Goal: Information Seeking & Learning: Learn about a topic

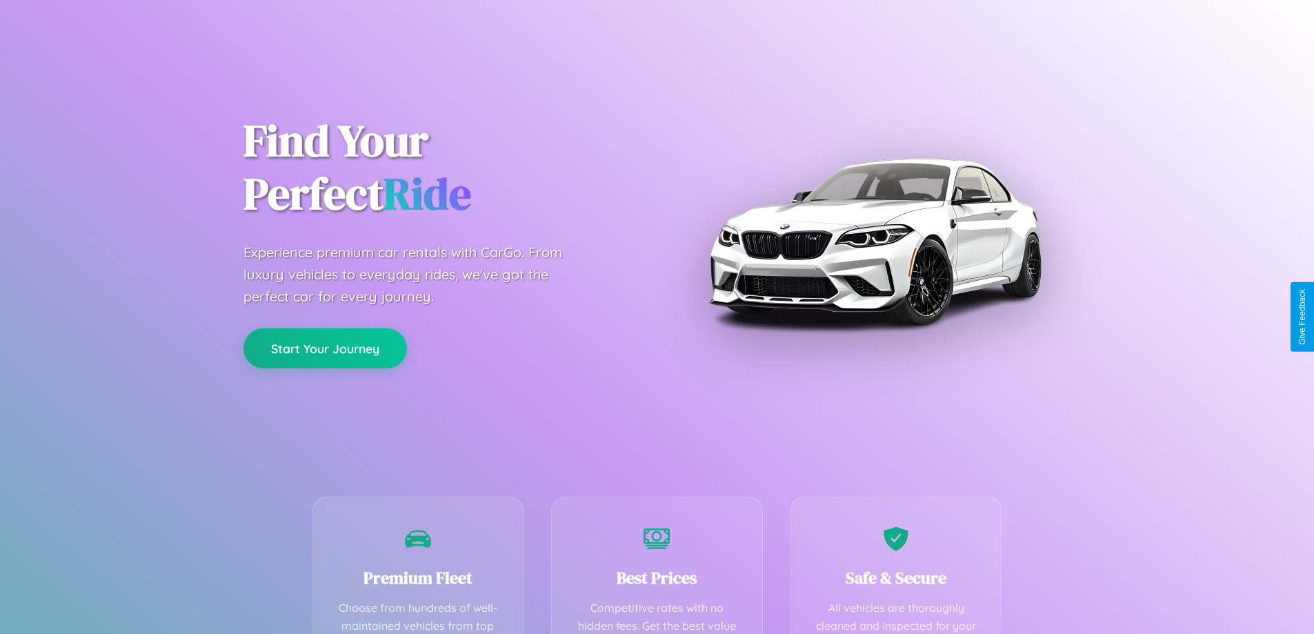
scroll to position [402, 0]
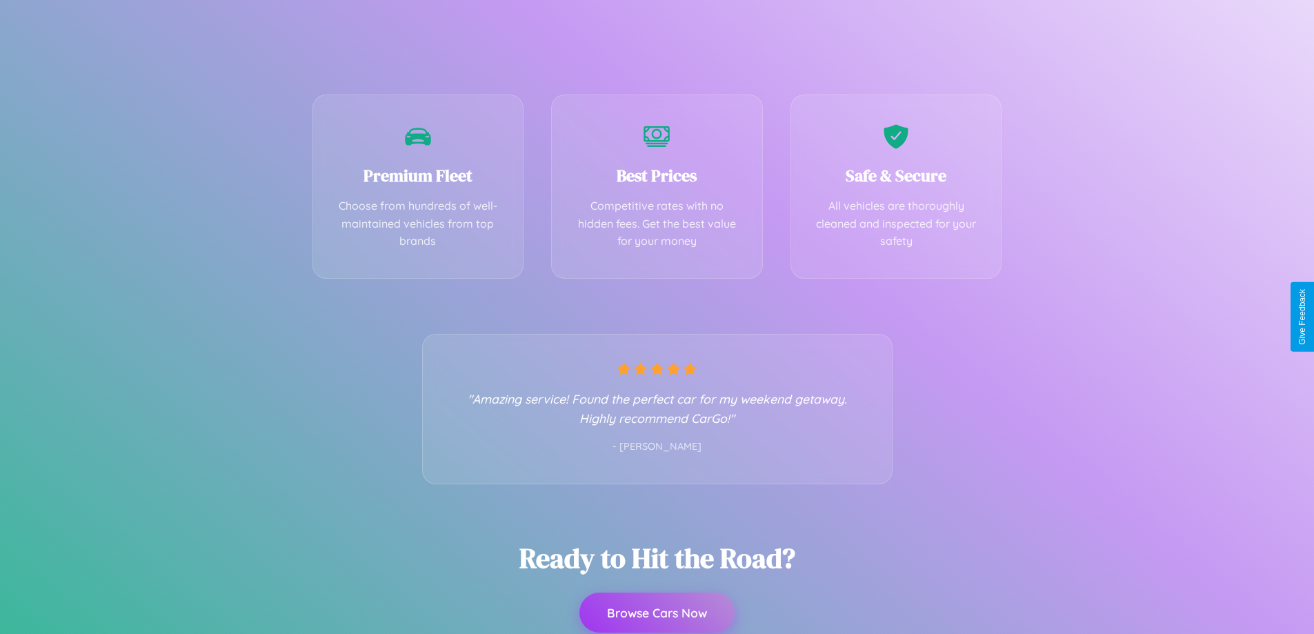
click at [657, 612] on button "Browse Cars Now" at bounding box center [656, 612] width 155 height 40
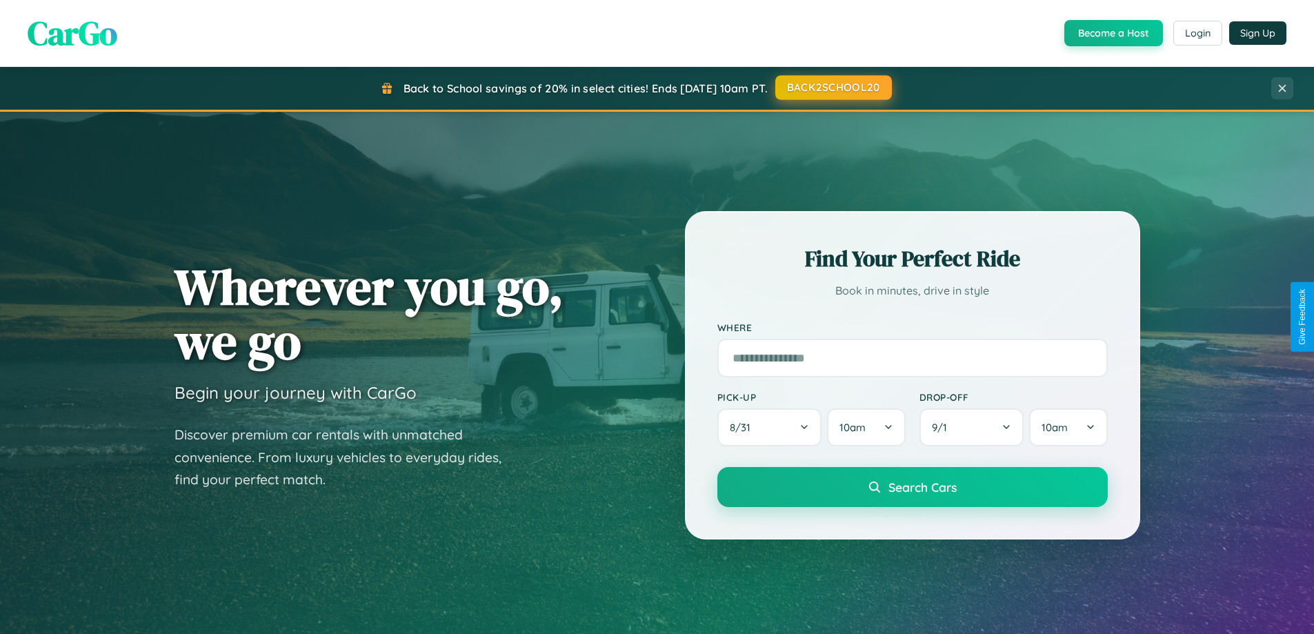
click at [832, 88] on button "BACK2SCHOOL20" at bounding box center [833, 87] width 117 height 25
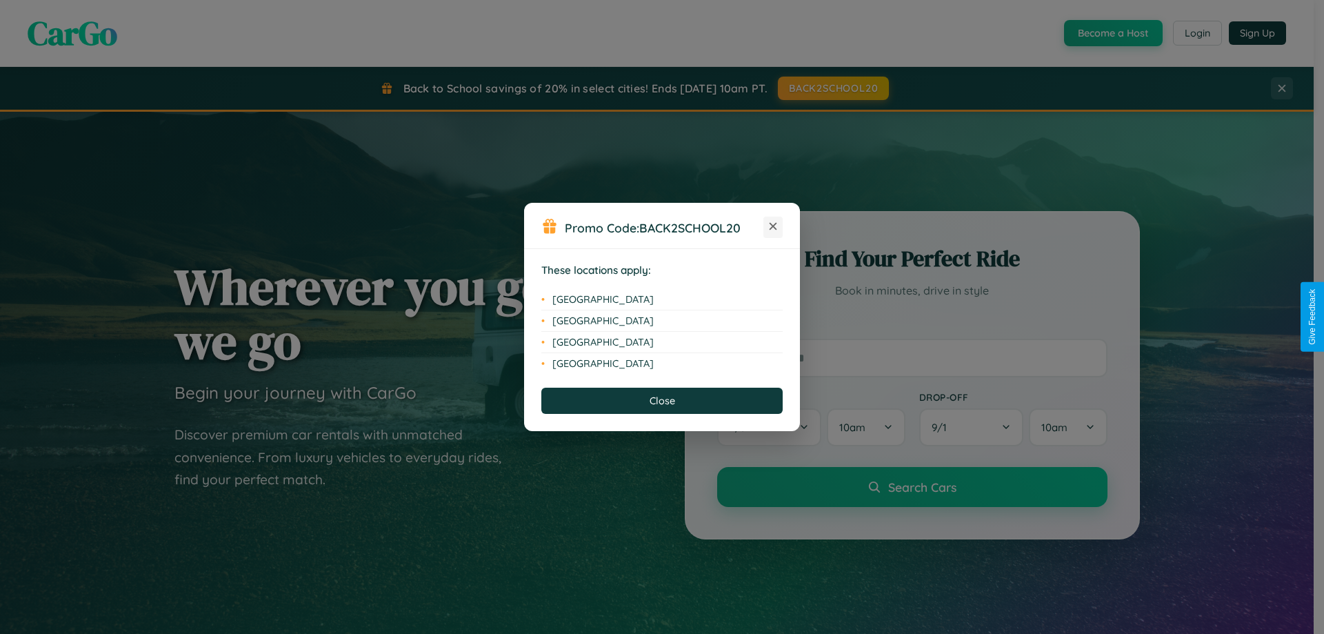
click at [773, 227] on icon at bounding box center [774, 227] width 8 height 8
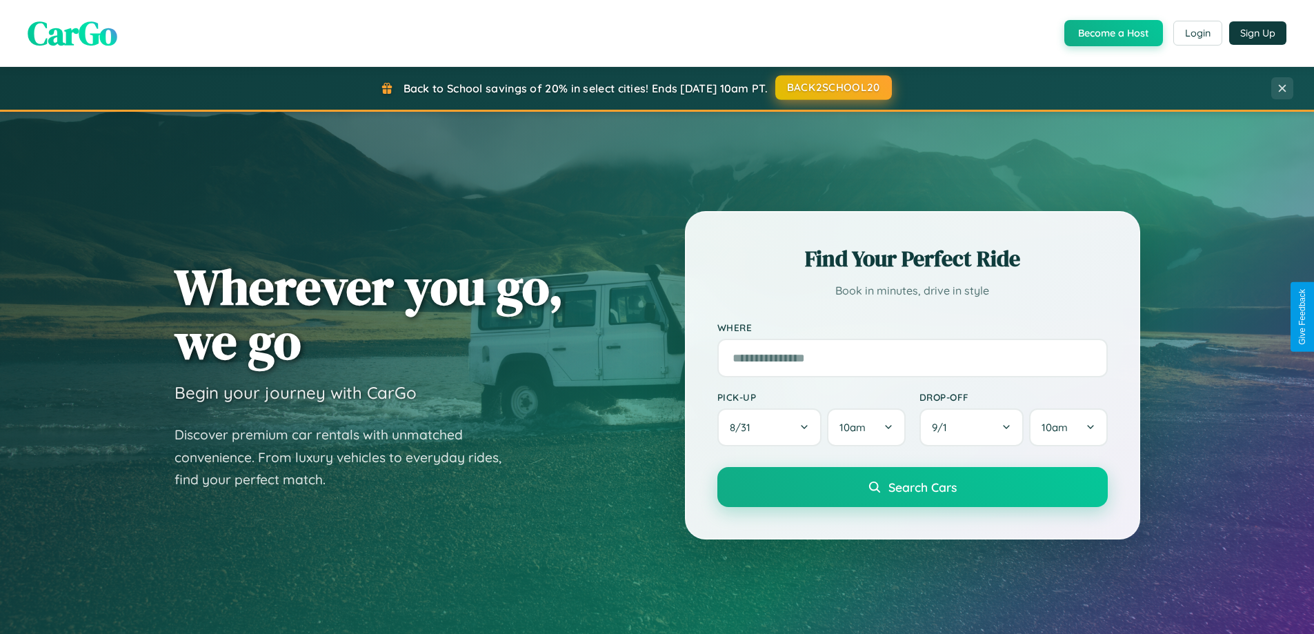
click at [832, 88] on button "BACK2SCHOOL20" at bounding box center [833, 87] width 117 height 25
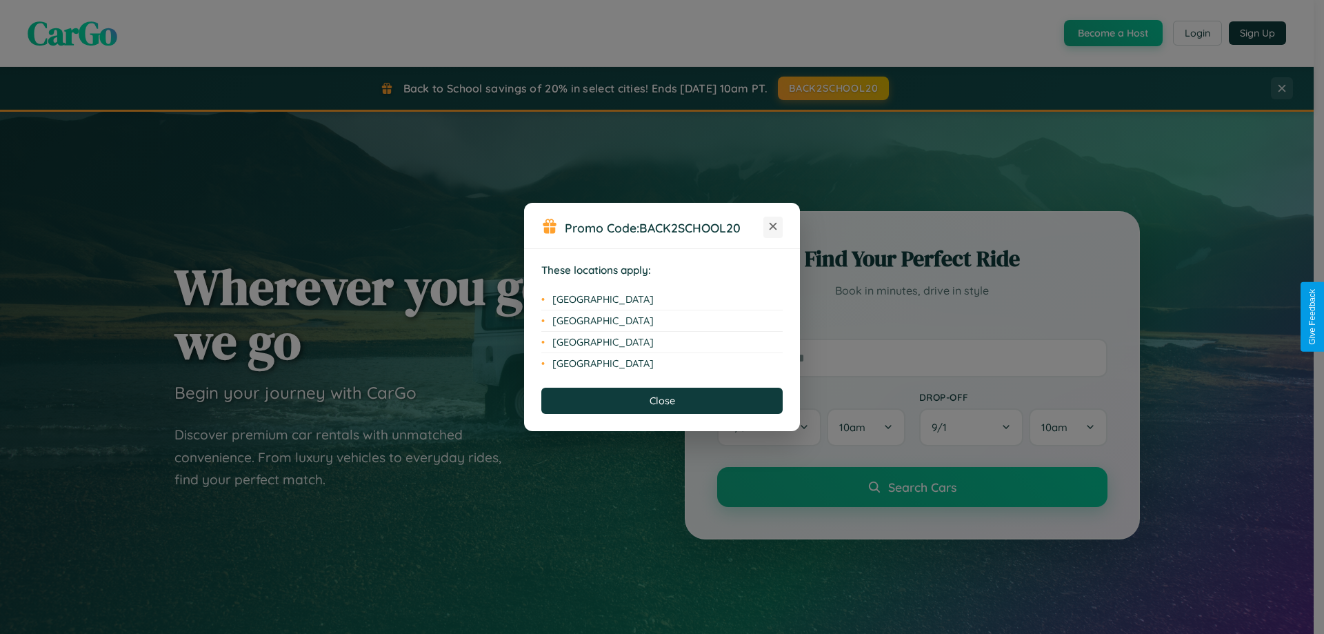
click at [773, 227] on icon at bounding box center [774, 227] width 8 height 8
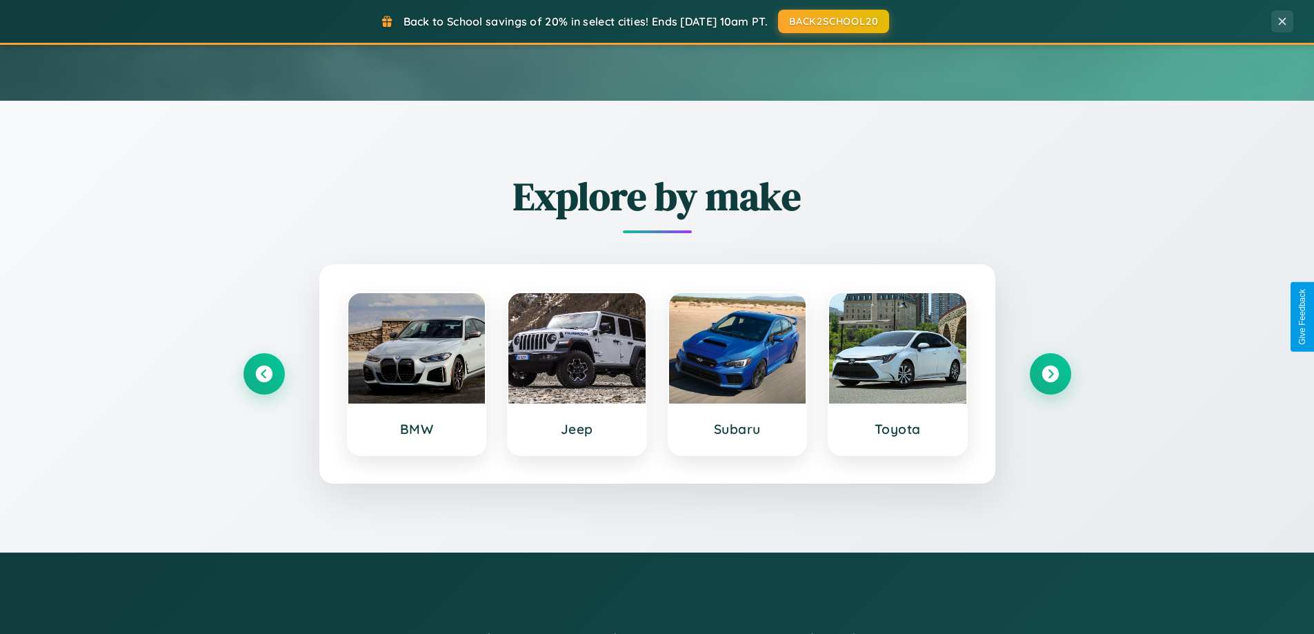
scroll to position [595, 0]
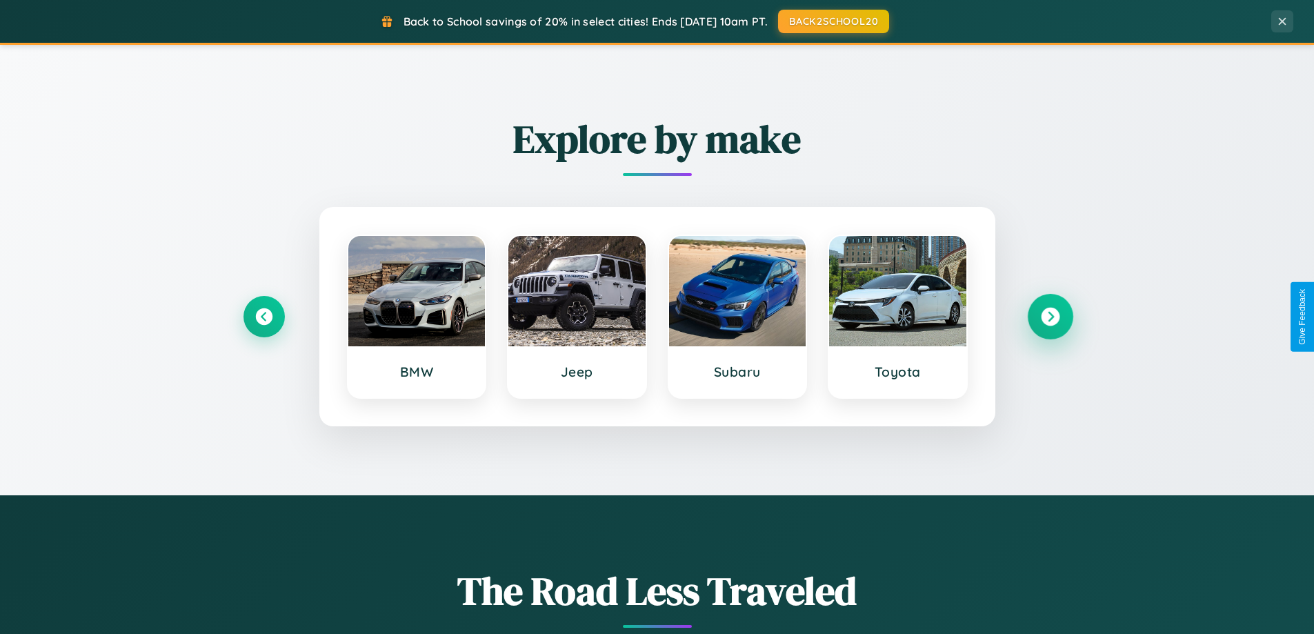
click at [1050, 317] on icon at bounding box center [1050, 317] width 19 height 19
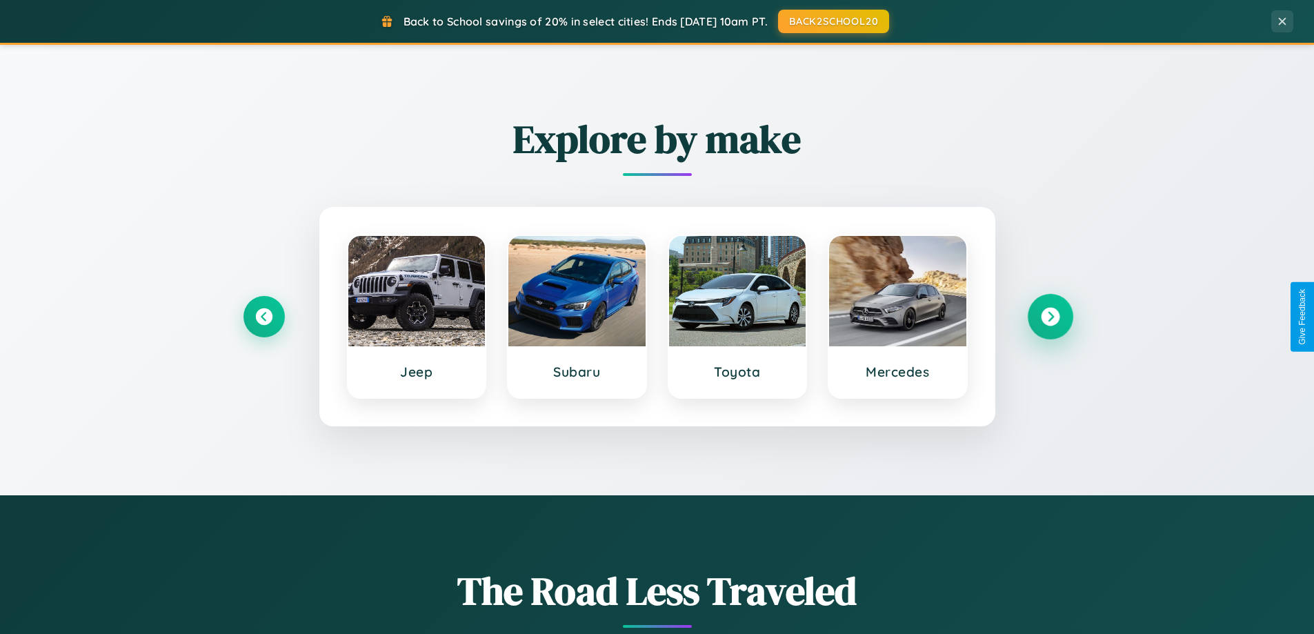
click at [1050, 317] on icon at bounding box center [1050, 317] width 19 height 19
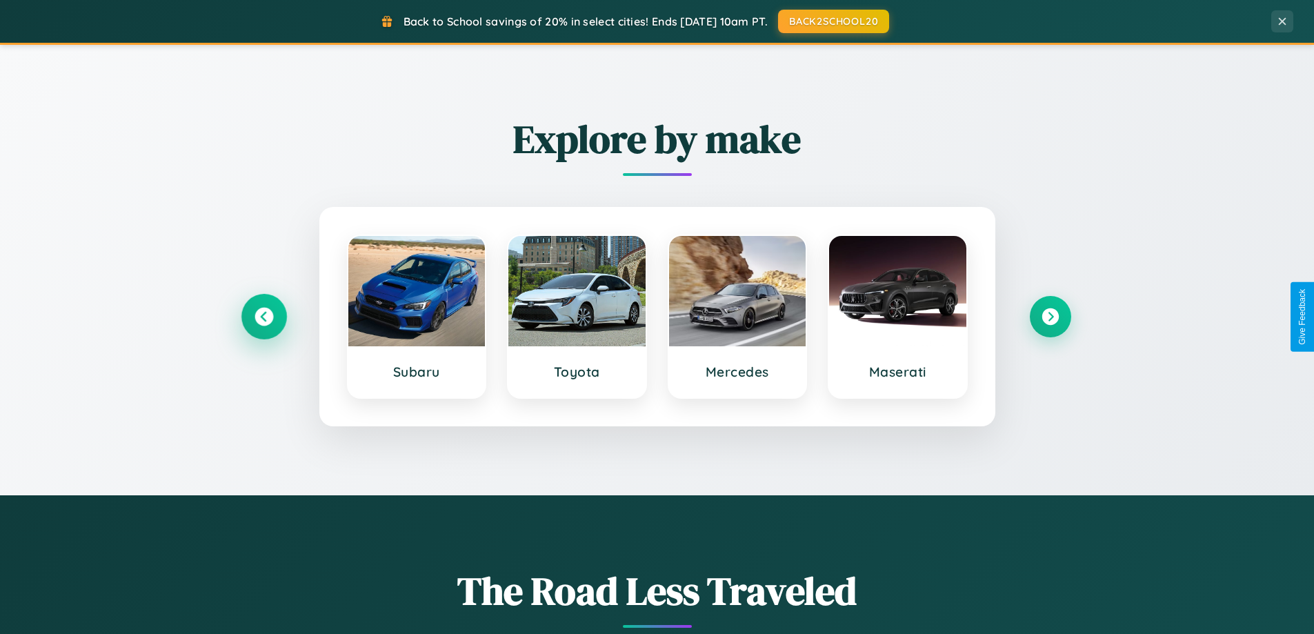
click at [263, 317] on icon at bounding box center [263, 317] width 19 height 19
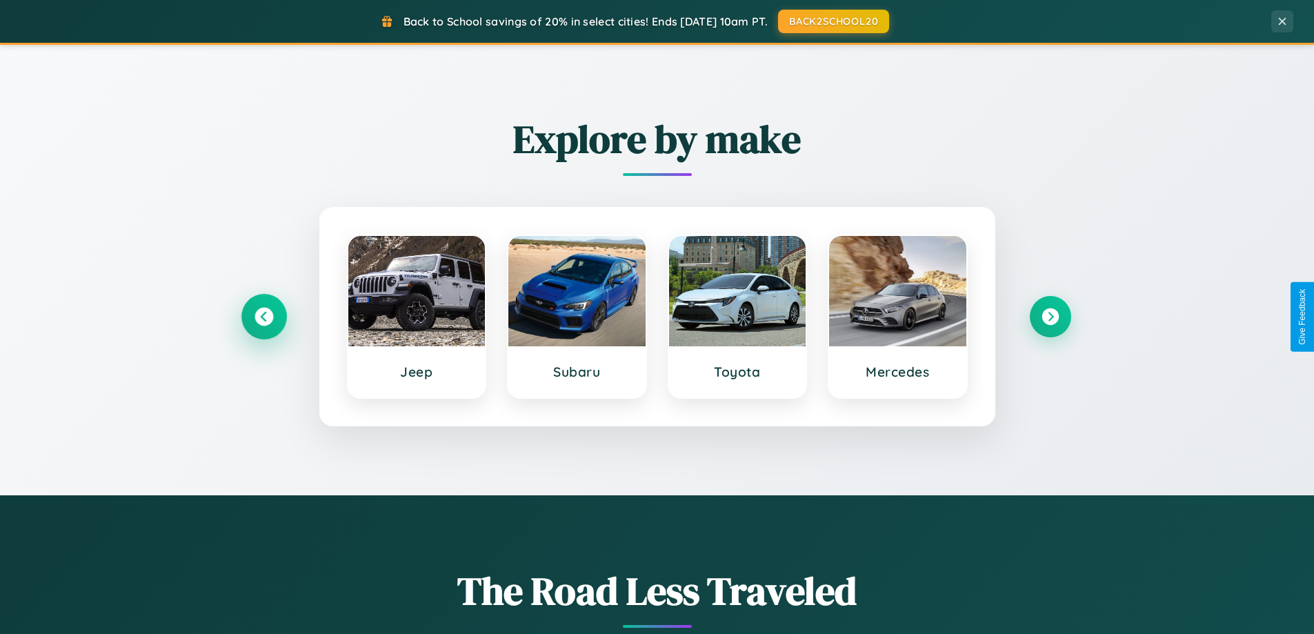
click at [263, 317] on icon at bounding box center [263, 317] width 19 height 19
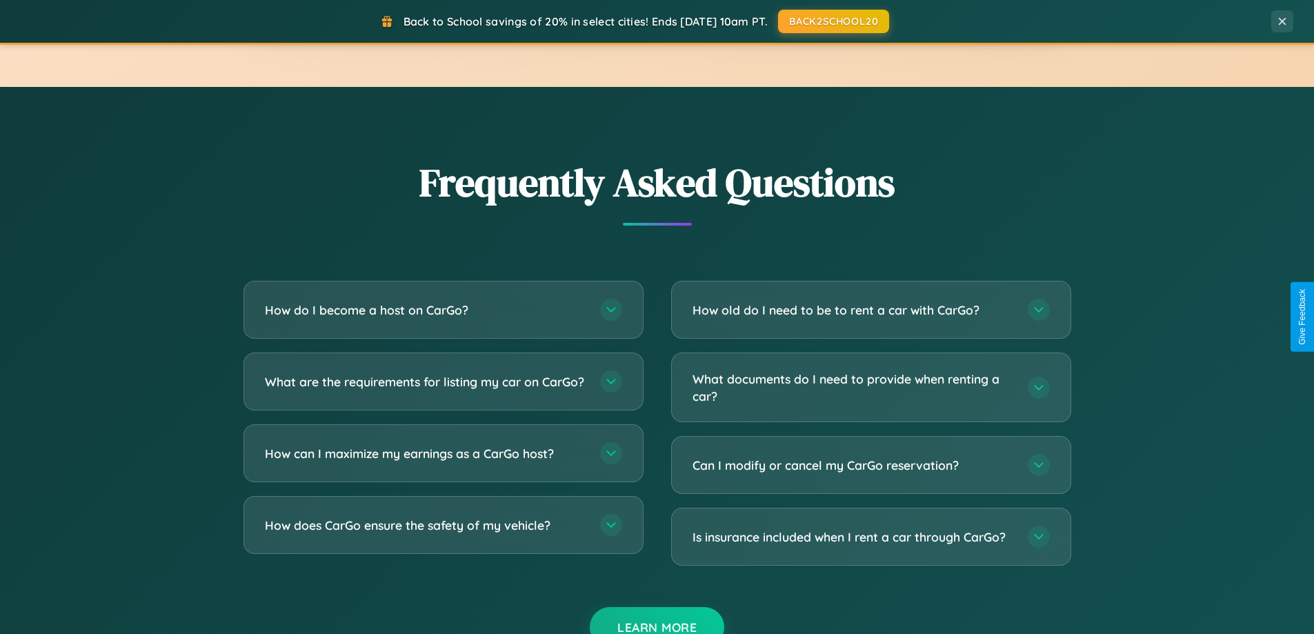
scroll to position [2654, 0]
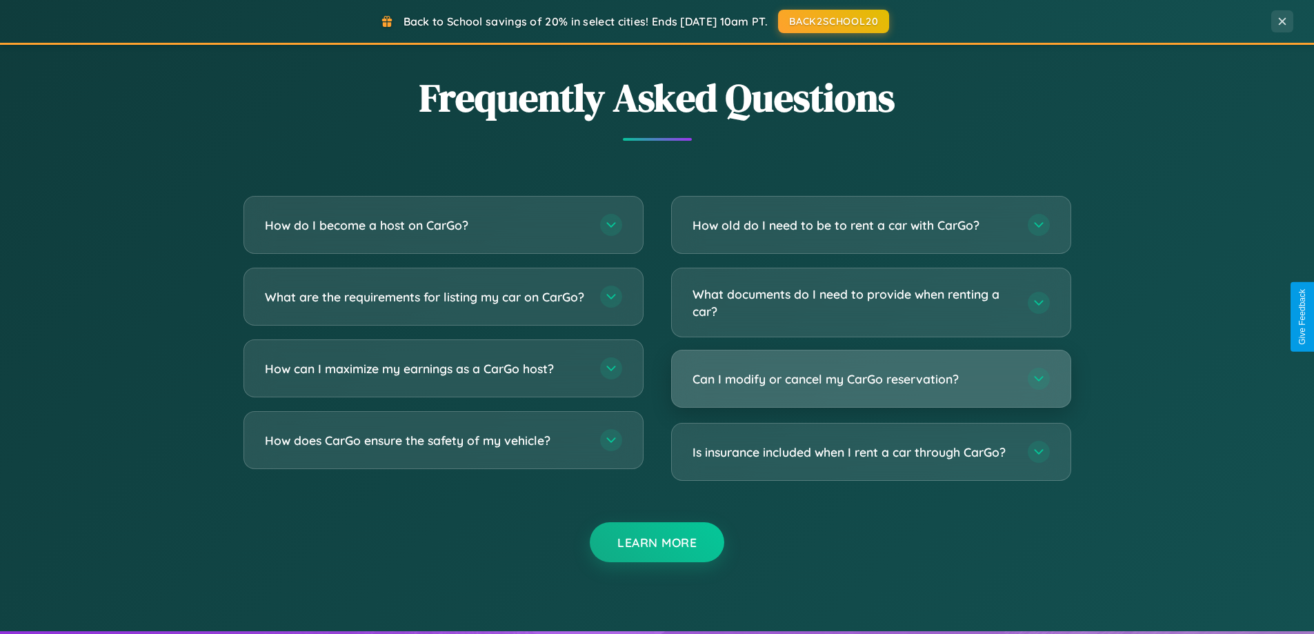
click at [870, 380] on h3 "Can I modify or cancel my CarGo reservation?" at bounding box center [852, 378] width 321 height 17
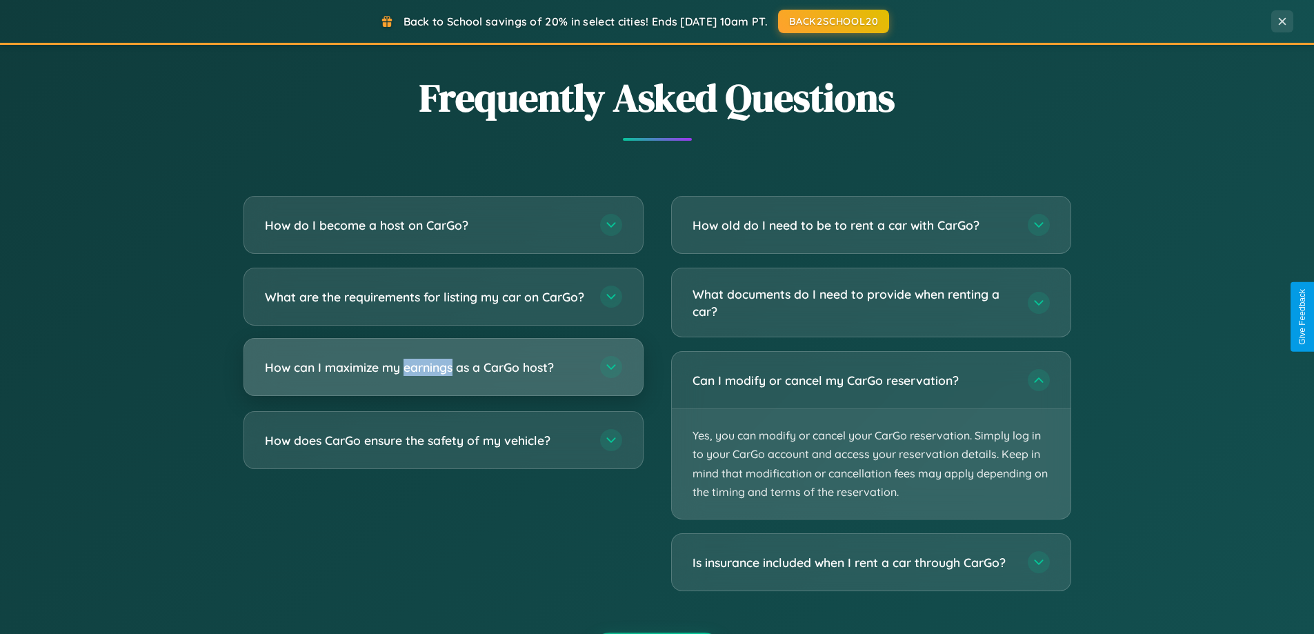
click at [443, 376] on h3 "How can I maximize my earnings as a CarGo host?" at bounding box center [425, 367] width 321 height 17
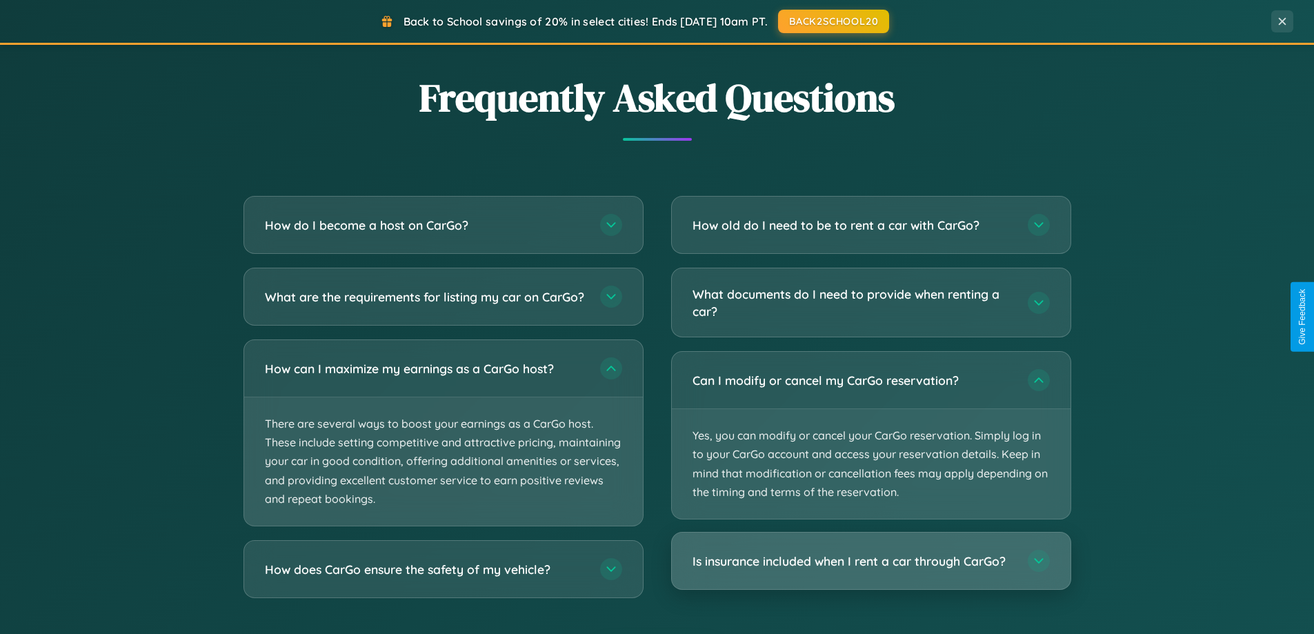
click at [870, 562] on h3 "Is insurance included when I rent a car through CarGo?" at bounding box center [852, 560] width 321 height 17
